Goal: Find specific page/section: Find specific page/section

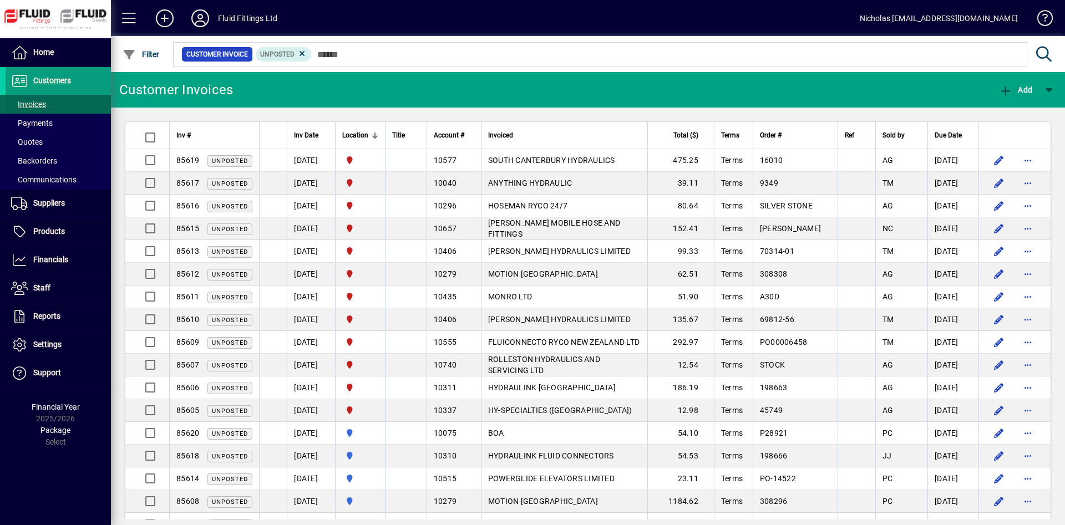
click at [58, 104] on span at bounding box center [58, 104] width 105 height 27
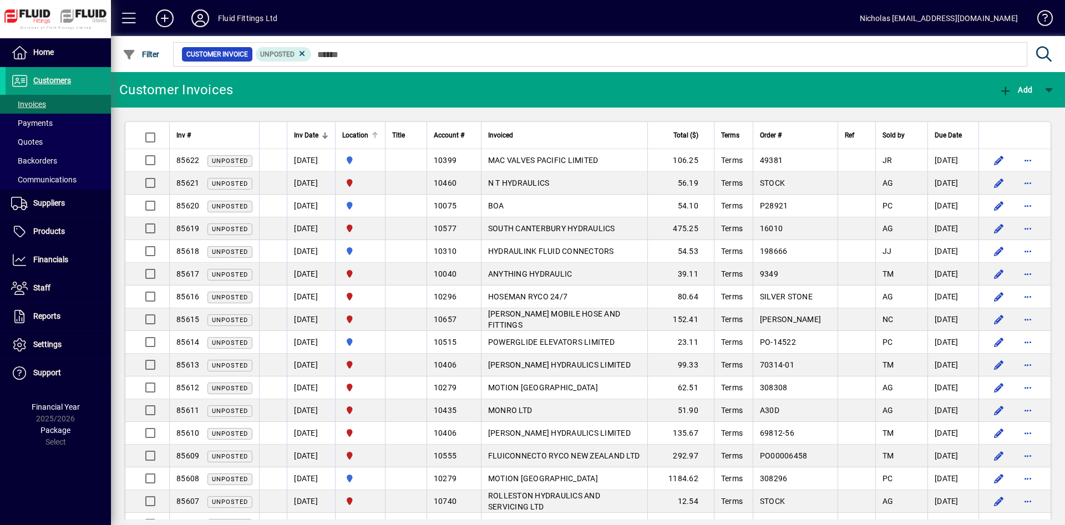
click at [378, 131] on div "Location" at bounding box center [360, 135] width 36 height 12
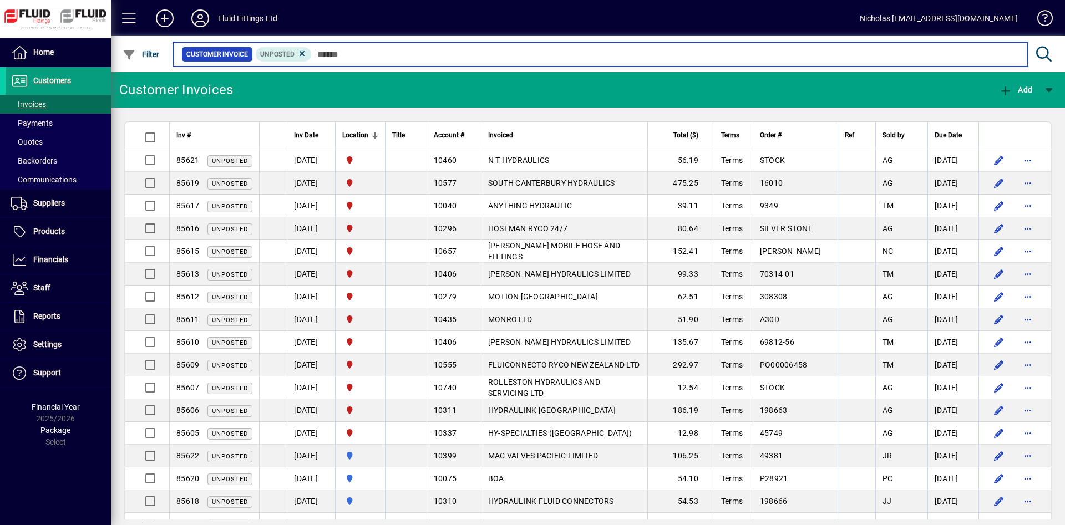
click at [501, 53] on input "text" at bounding box center [665, 55] width 707 height 16
click at [736, 54] on input "text" at bounding box center [665, 55] width 707 height 16
click at [577, 54] on input "text" at bounding box center [665, 55] width 707 height 16
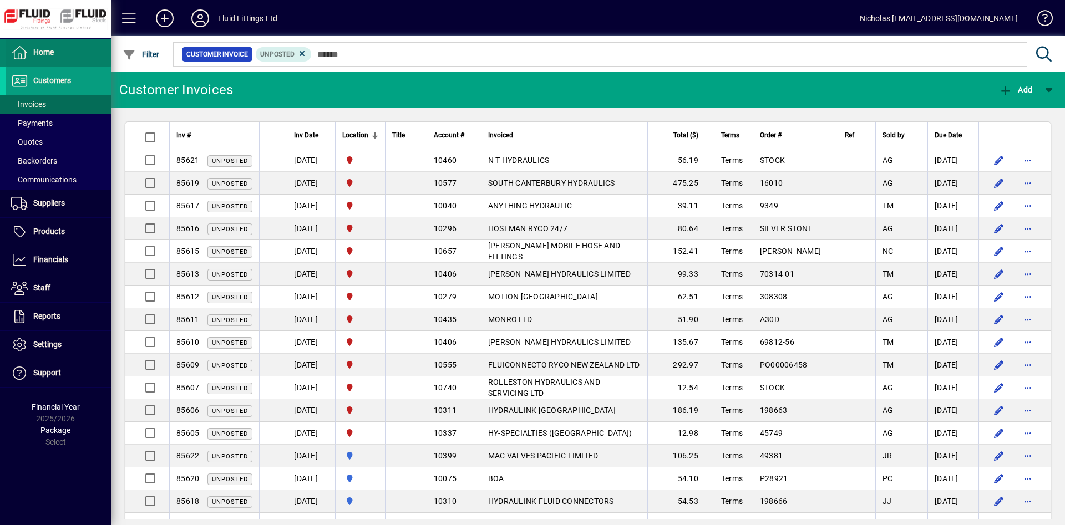
click at [67, 45] on span at bounding box center [58, 52] width 105 height 27
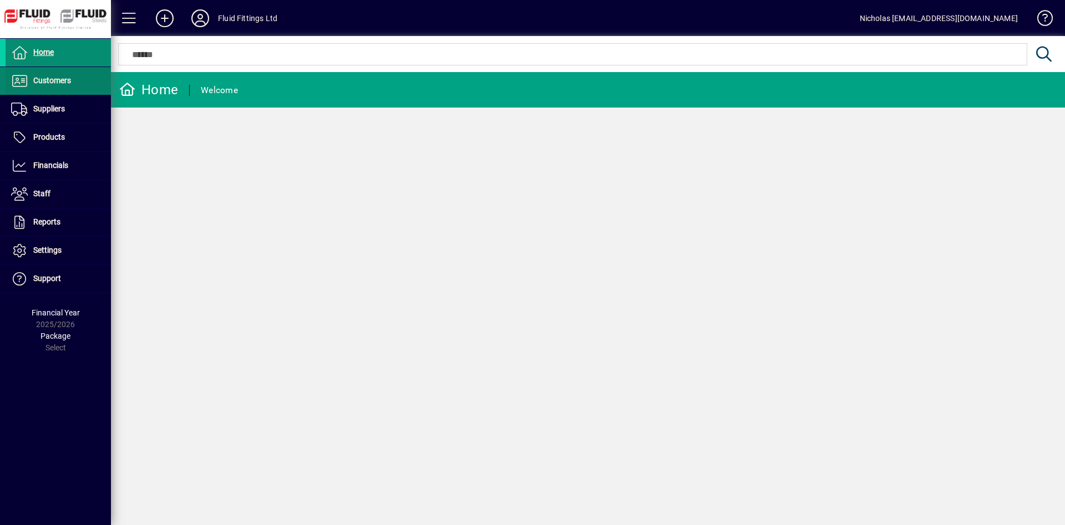
click at [65, 84] on span "Customers" at bounding box center [52, 80] width 38 height 9
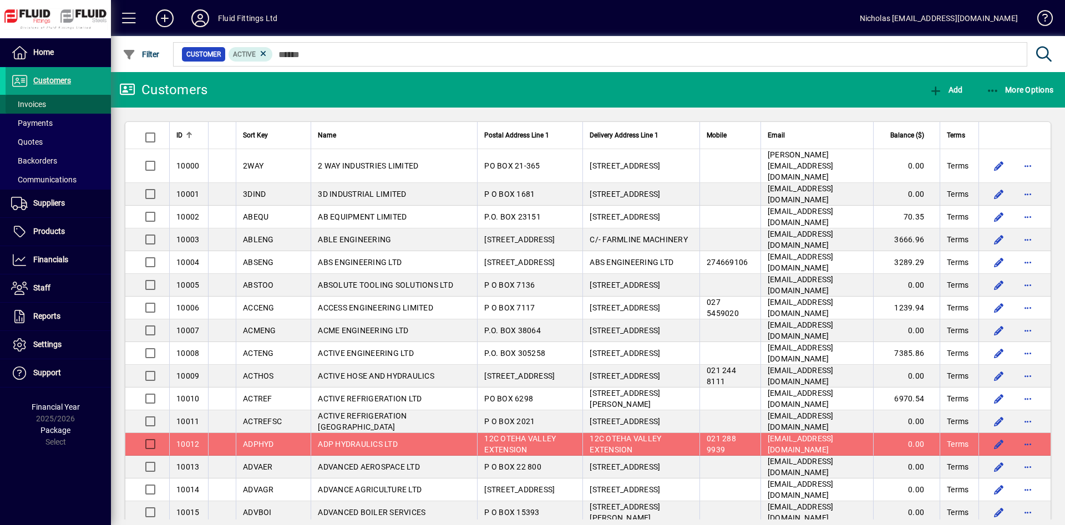
click at [65, 105] on span at bounding box center [58, 104] width 105 height 27
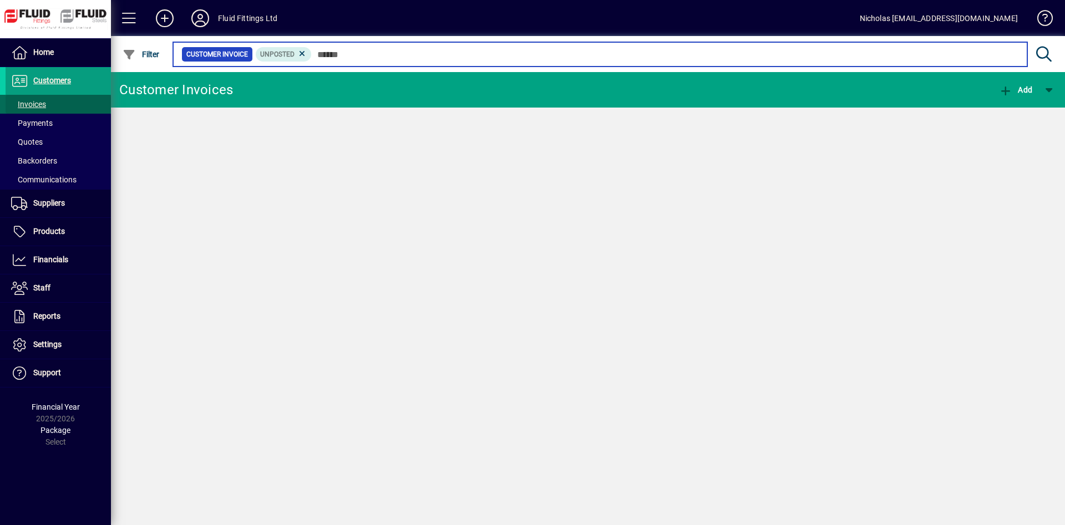
click at [380, 55] on input "text" at bounding box center [665, 55] width 707 height 16
